Goal: Book appointment/travel/reservation

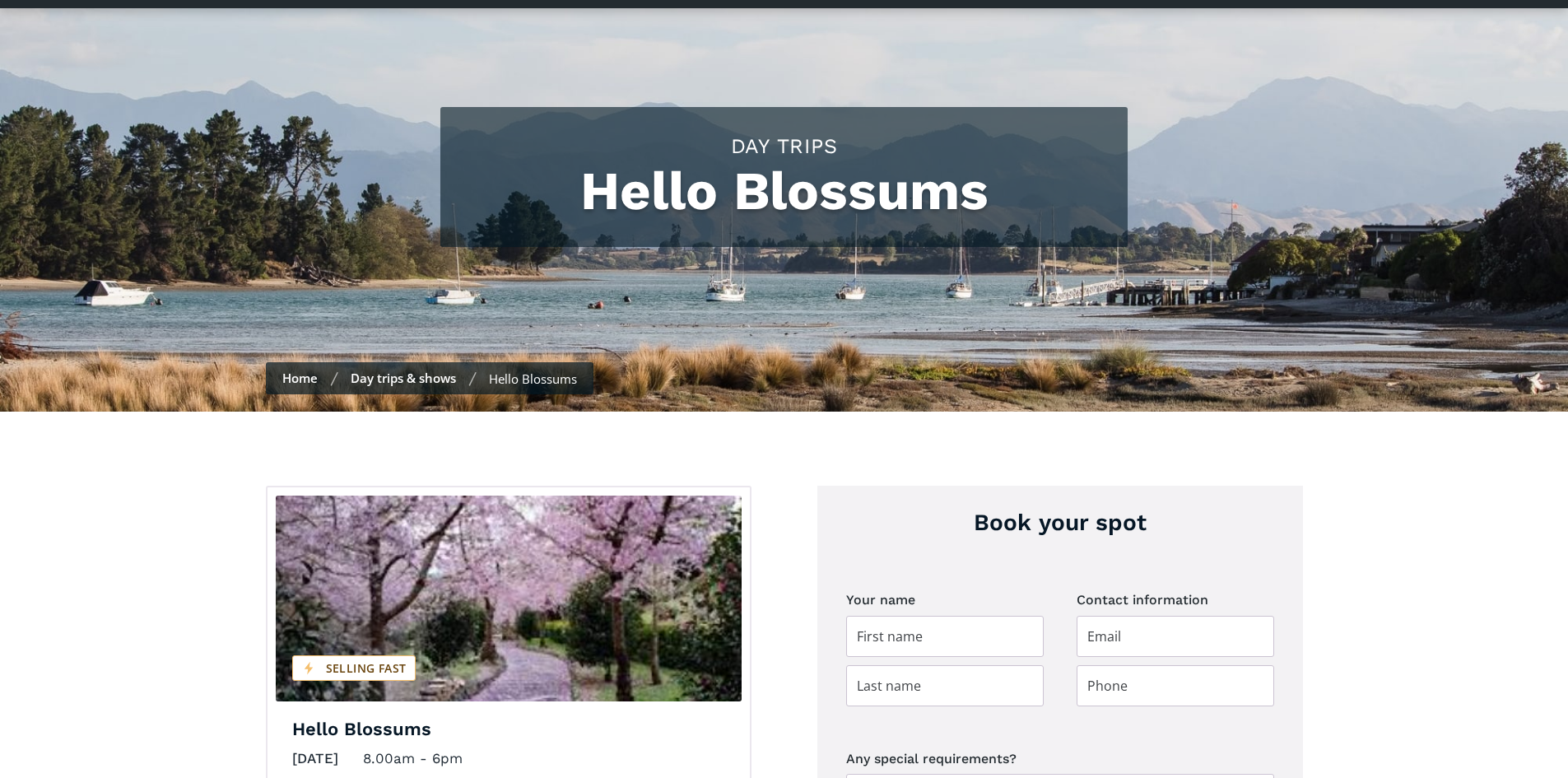
scroll to position [247, 0]
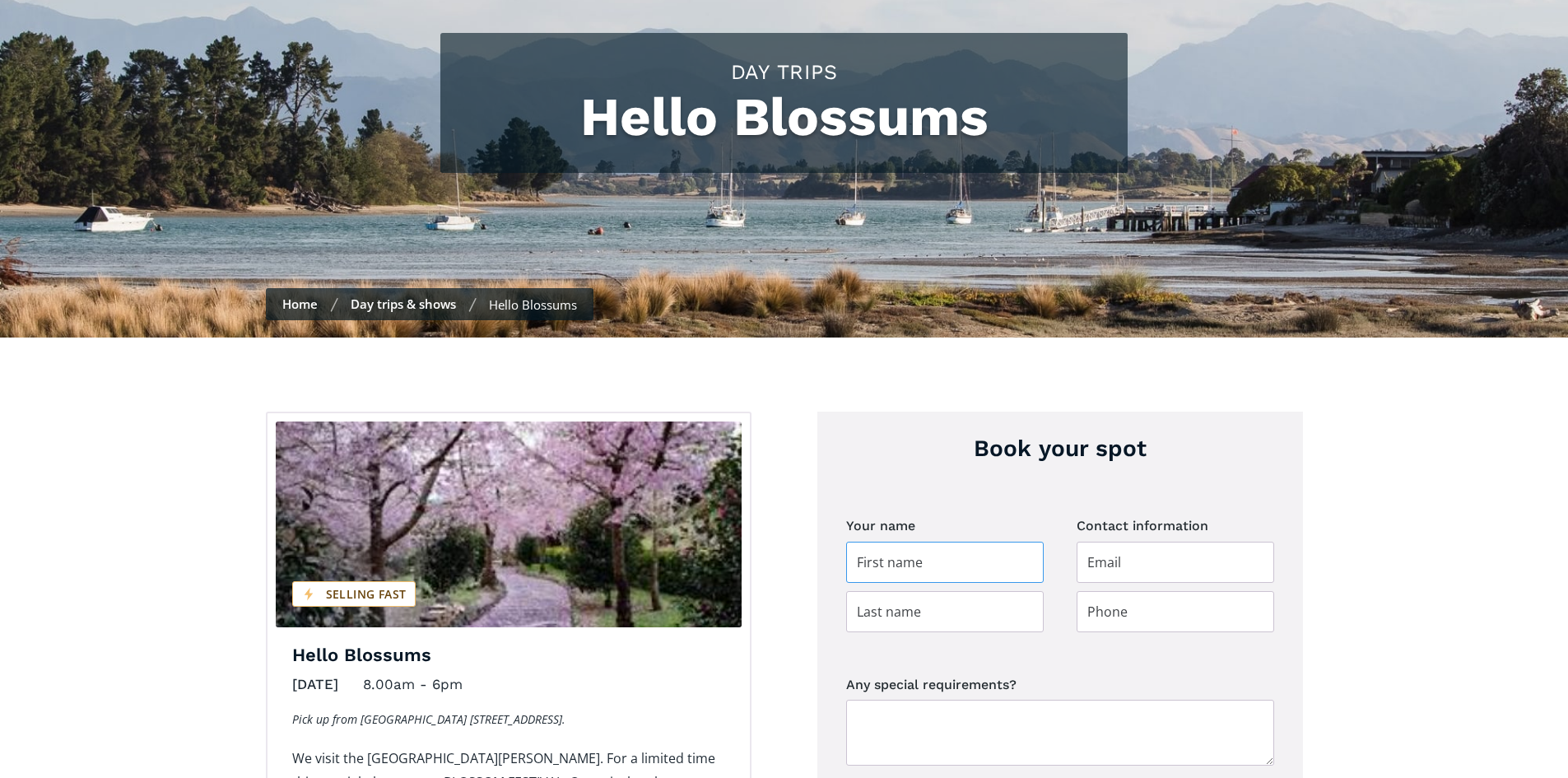
click at [1012, 541] on input "Day trip booking" at bounding box center [945, 562] width 198 height 41
type input "Brenda"
type input "Bland"
type input "kdb676@gmail.com"
type input "0277210978"
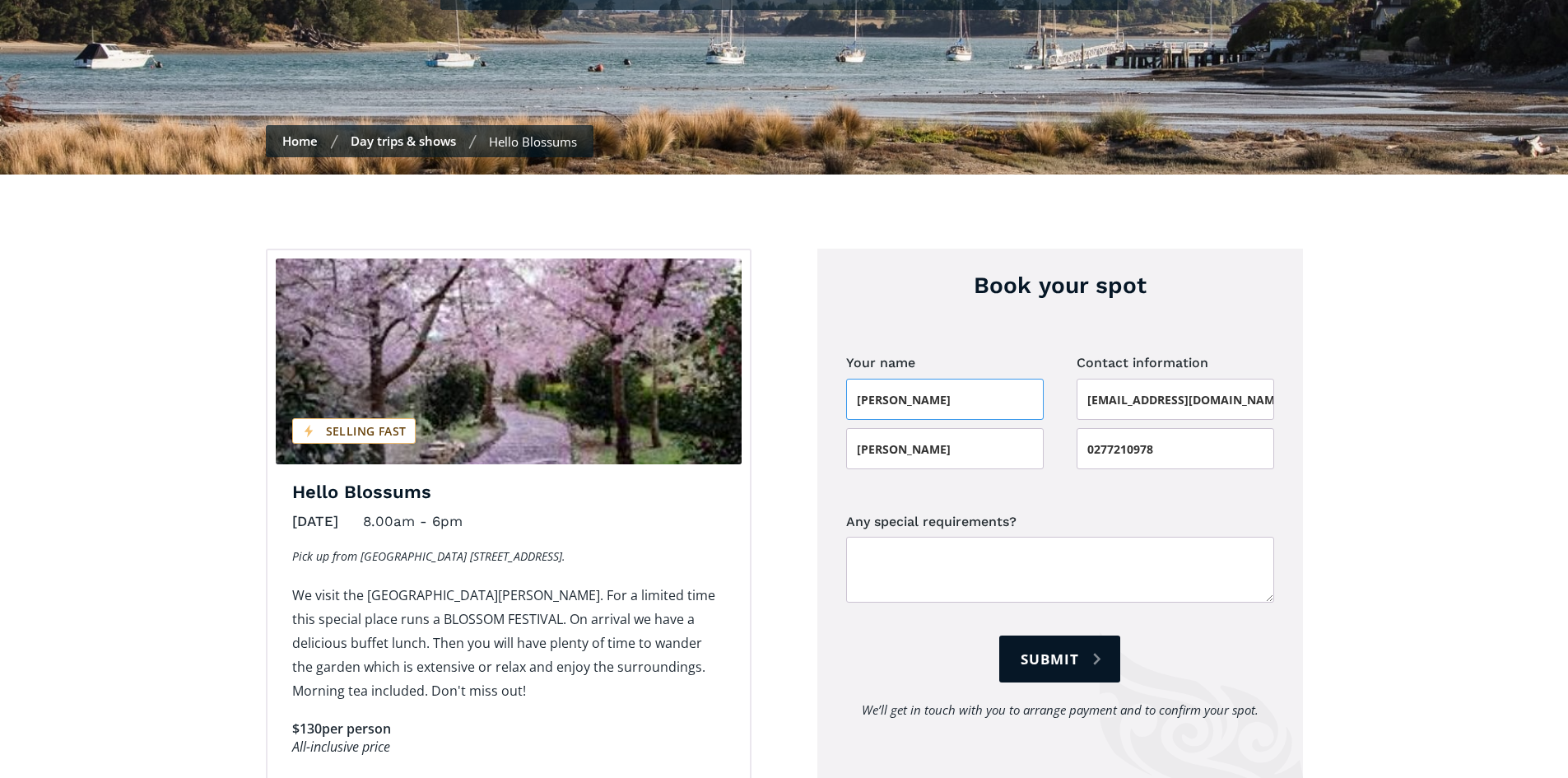
scroll to position [411, 0]
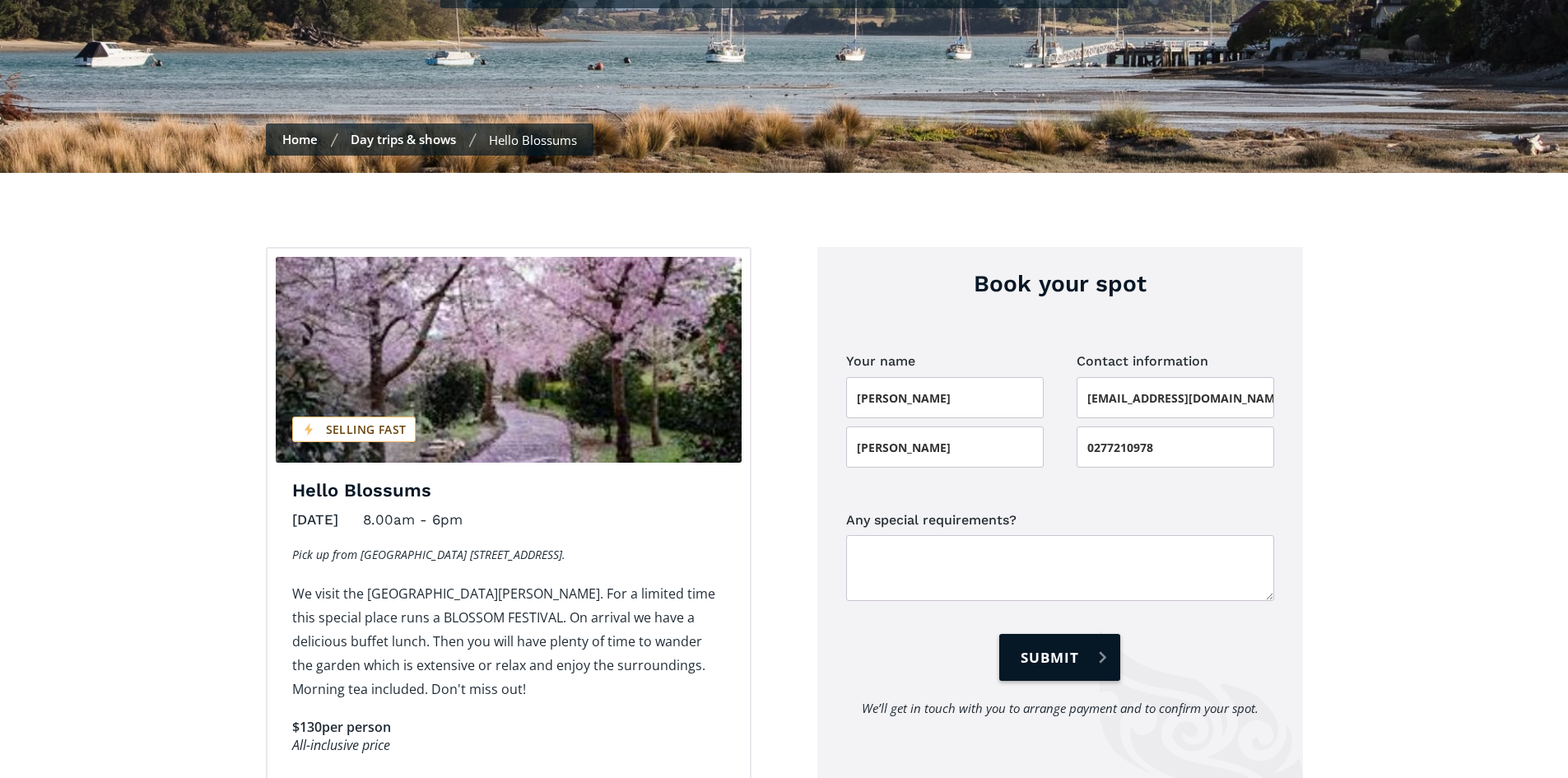
click at [1033, 634] on input "Submit" at bounding box center [1059, 657] width 120 height 47
type input "Please wait..."
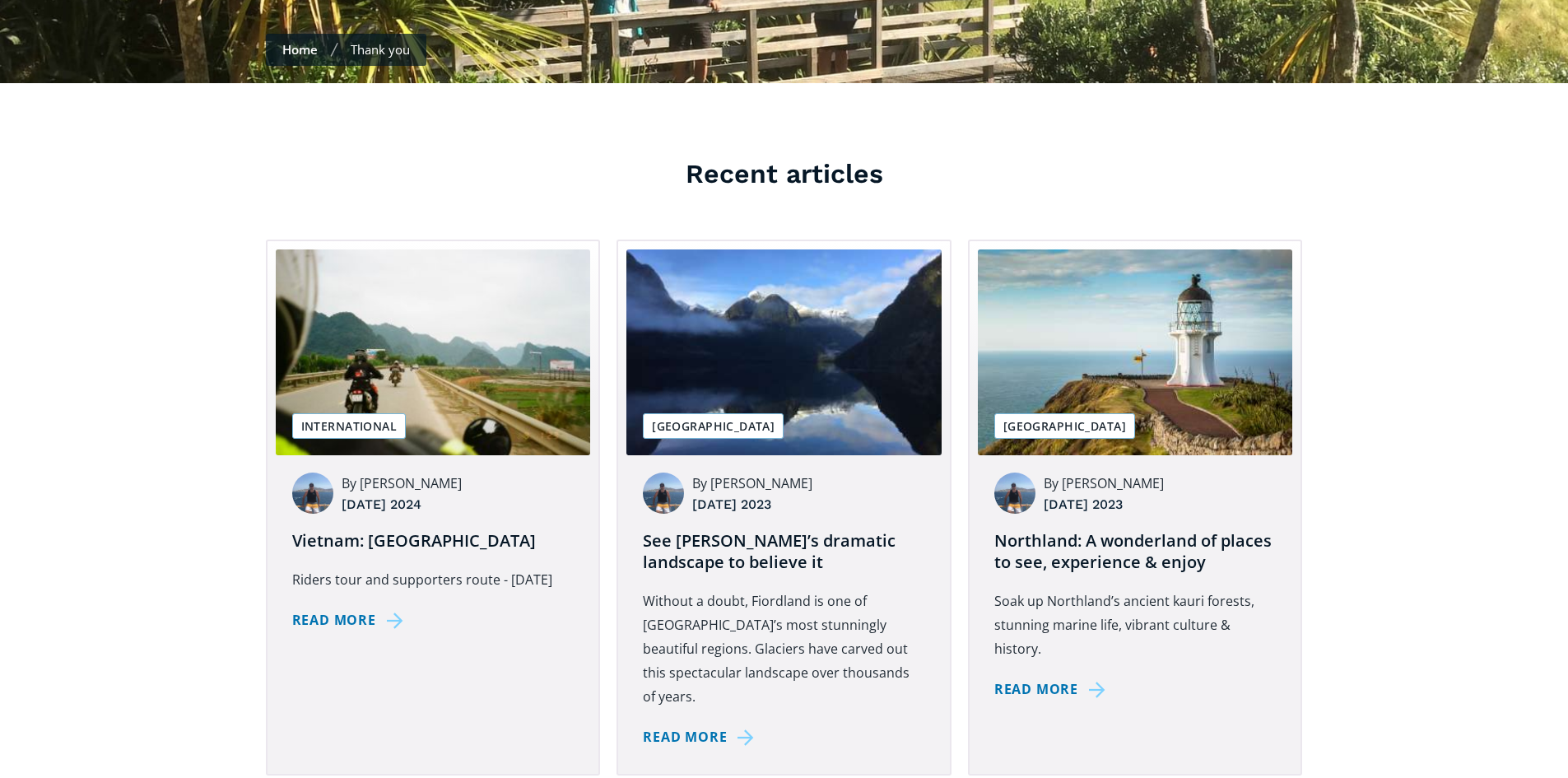
scroll to position [576, 0]
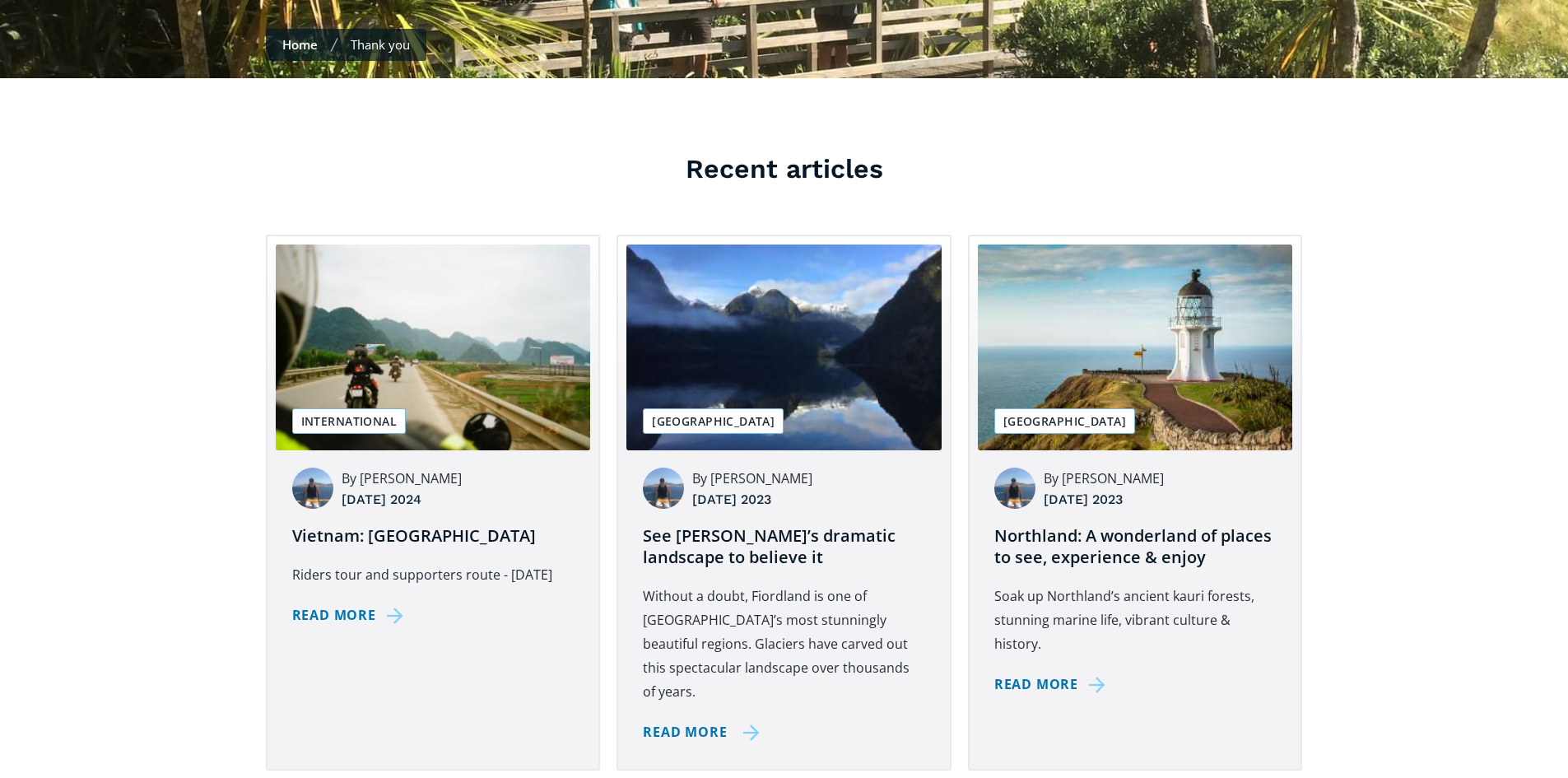
click at [751, 720] on div "Read more" at bounding box center [701, 732] width 117 height 24
